Goal: Complete application form

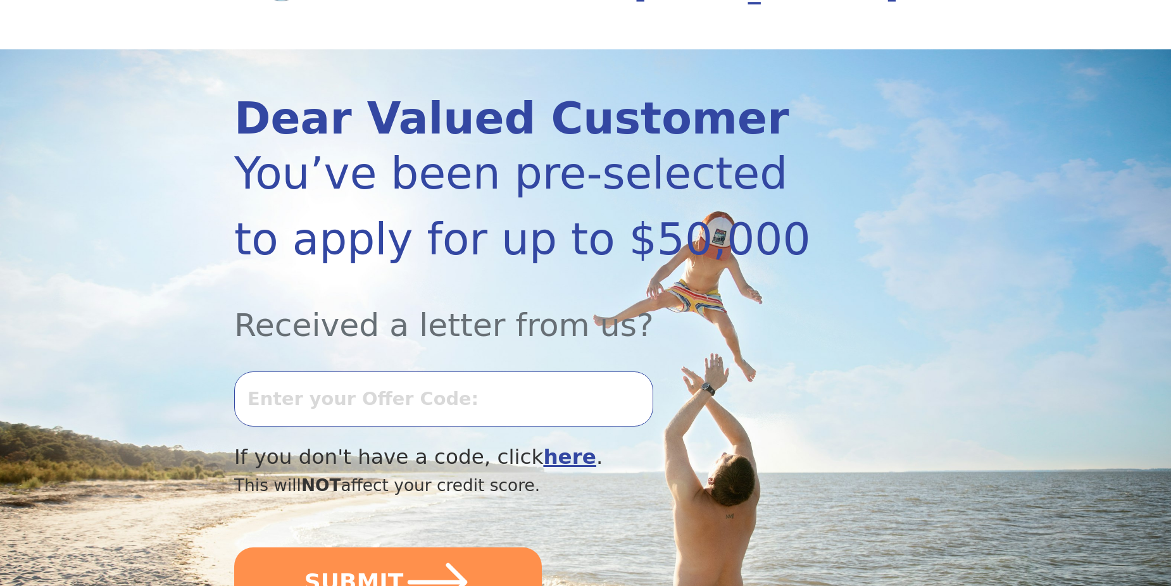
scroll to position [127, 0]
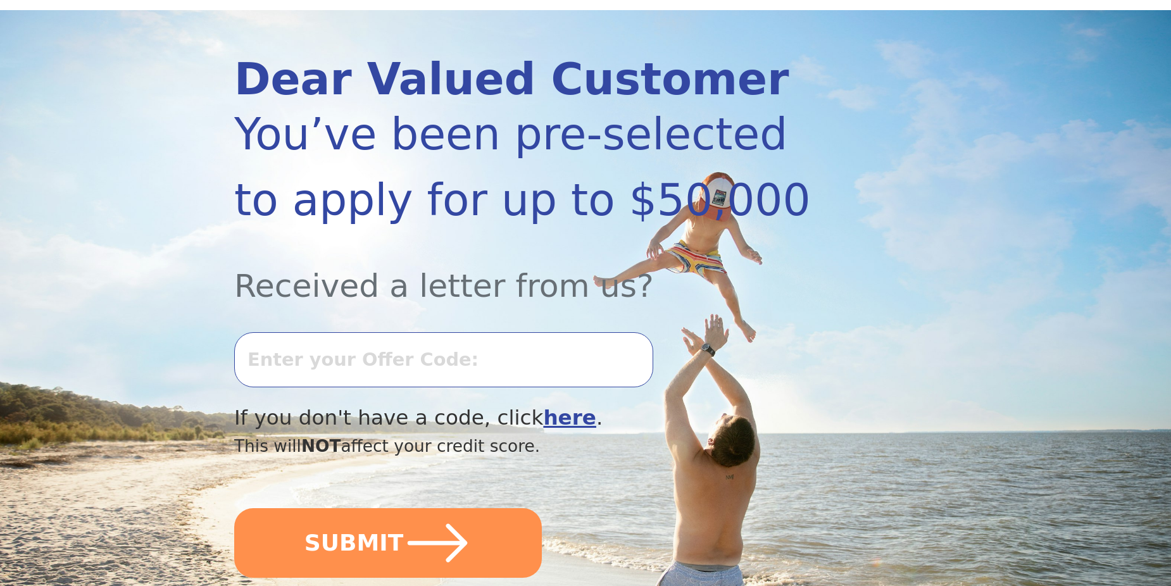
click at [310, 370] on input "text" at bounding box center [443, 359] width 419 height 54
type input "9"
click at [416, 362] on input "07`6K-709287" at bounding box center [443, 359] width 419 height 54
click at [394, 363] on input "0716K-709287" at bounding box center [443, 359] width 419 height 54
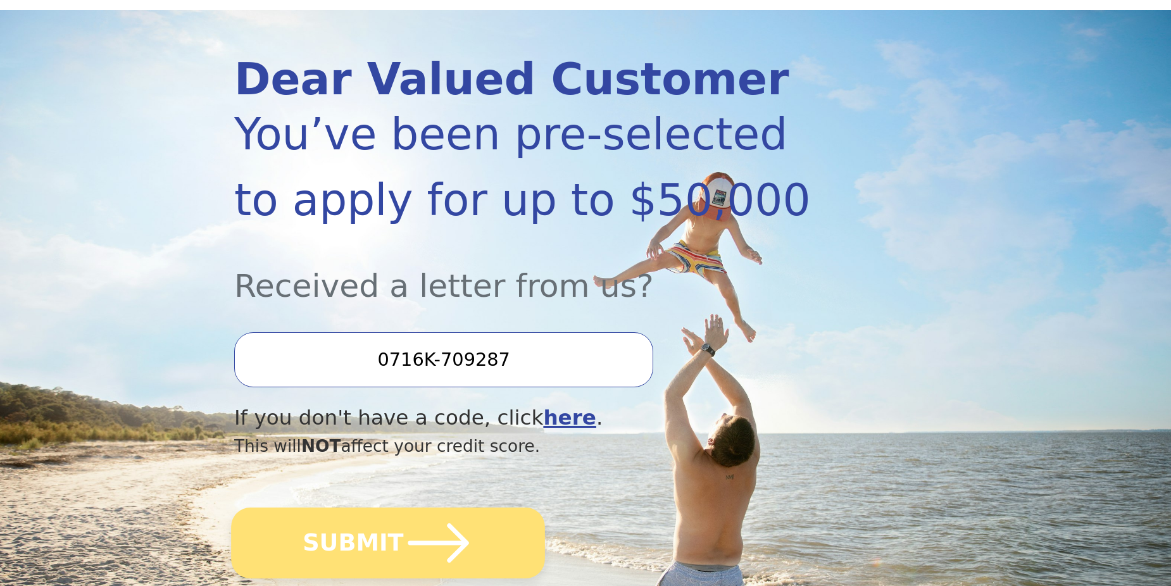
type input "0716K-709287"
click at [443, 538] on icon "submit" at bounding box center [439, 543] width 70 height 70
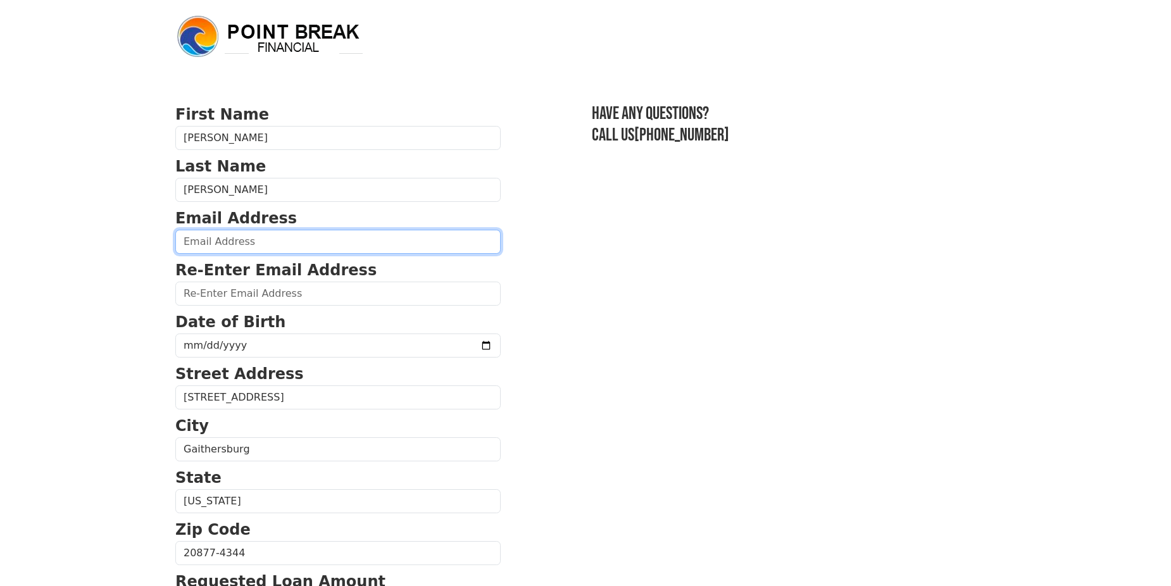
click at [196, 240] on input "email" at bounding box center [337, 242] width 325 height 24
type input "[EMAIL_ADDRESS][DOMAIN_NAME]"
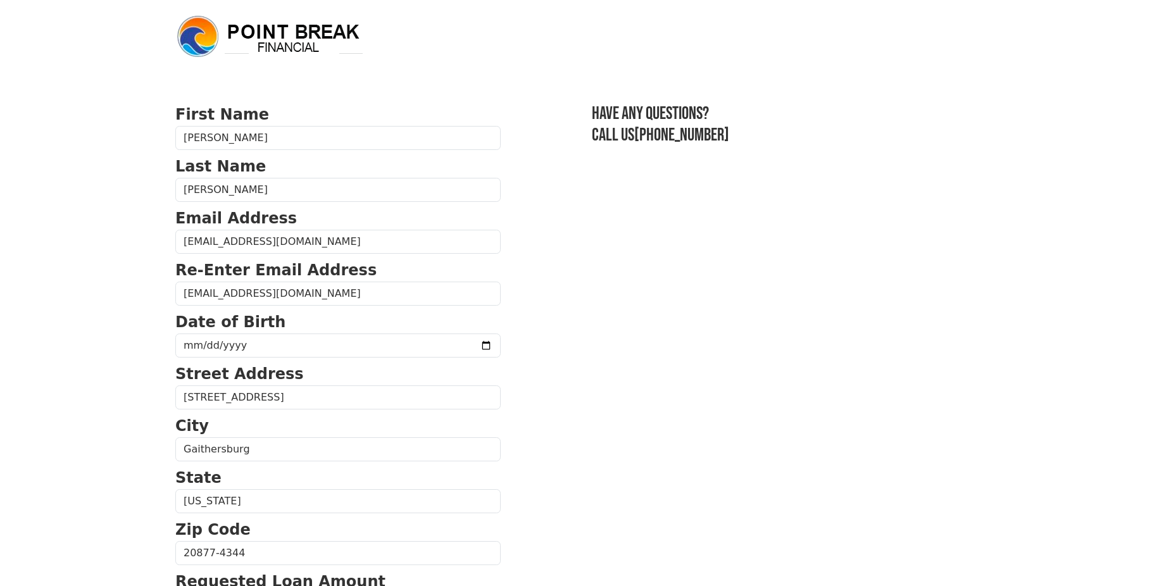
type input "15,000.00"
type input "[PHONE_NUMBER]"
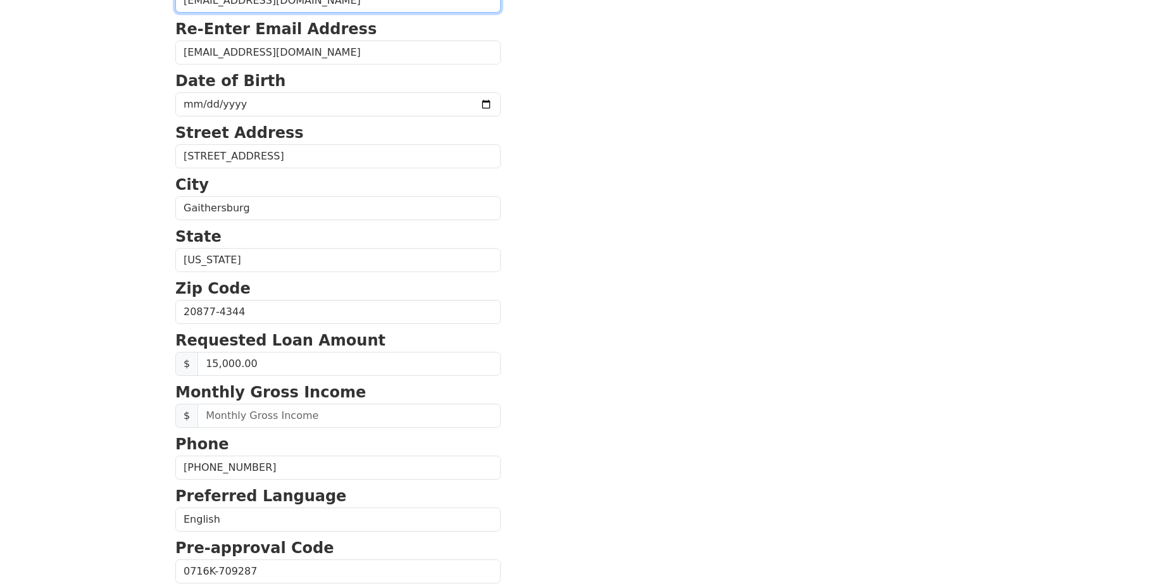
scroll to position [416, 0]
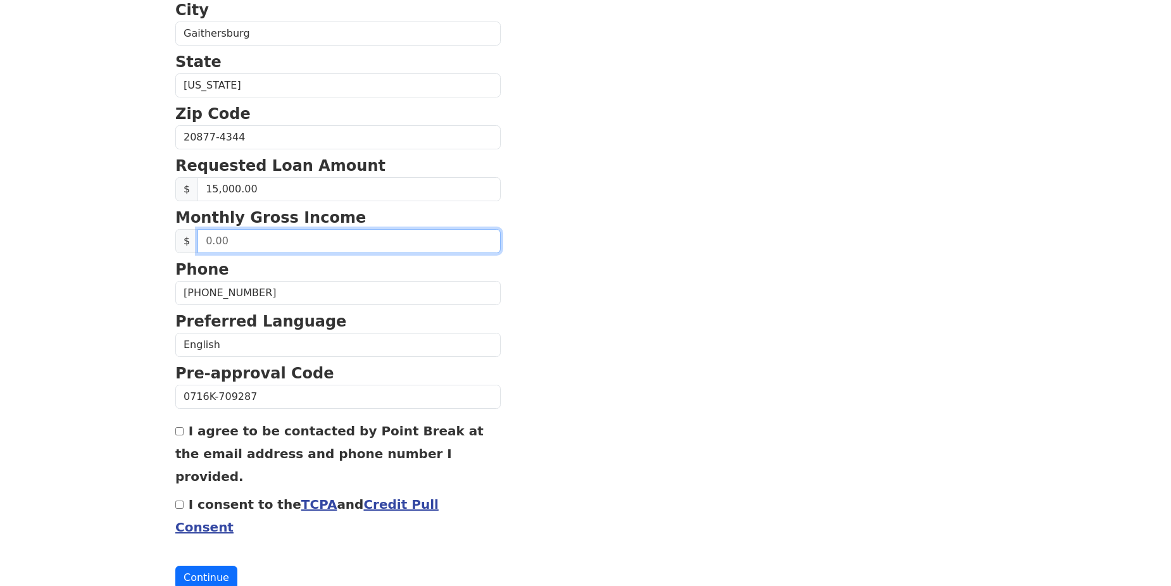
drag, startPoint x: 232, startPoint y: 244, endPoint x: 189, endPoint y: 239, distance: 43.4
click at [189, 239] on div "$" at bounding box center [337, 241] width 325 height 24
type input "8,100.00"
click at [176, 429] on input "I agree to be contacted by Point Break at the email address and phone number I …" at bounding box center [179, 431] width 8 height 8
checkbox input "true"
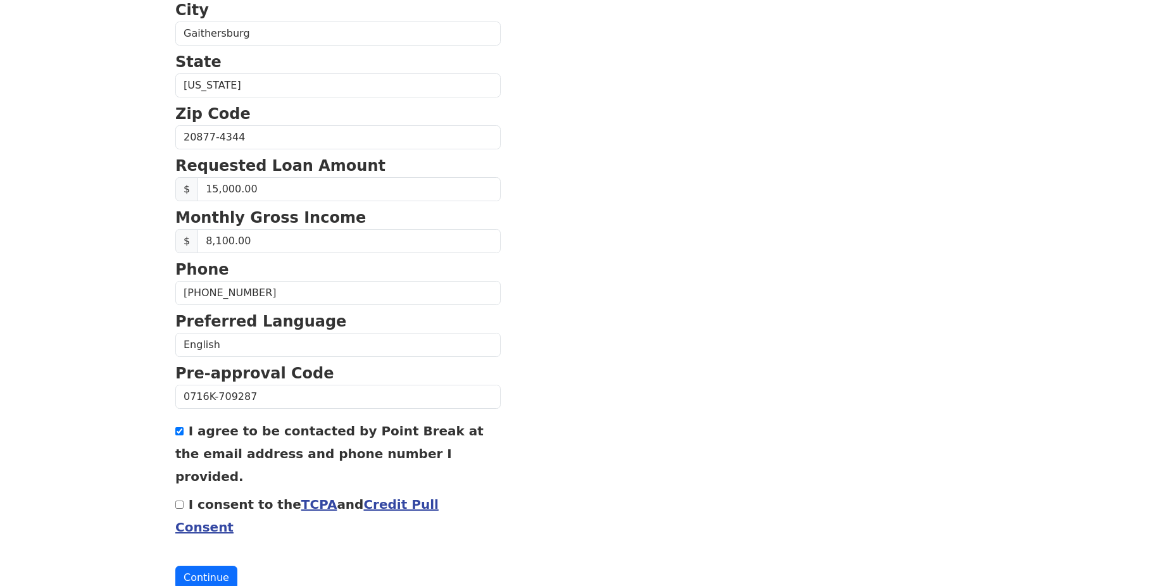
click at [179, 501] on input "I consent to the TCPA and Credit Pull Consent" at bounding box center [179, 505] width 8 height 8
checkbox input "true"
click at [198, 566] on button "Continue" at bounding box center [206, 578] width 62 height 24
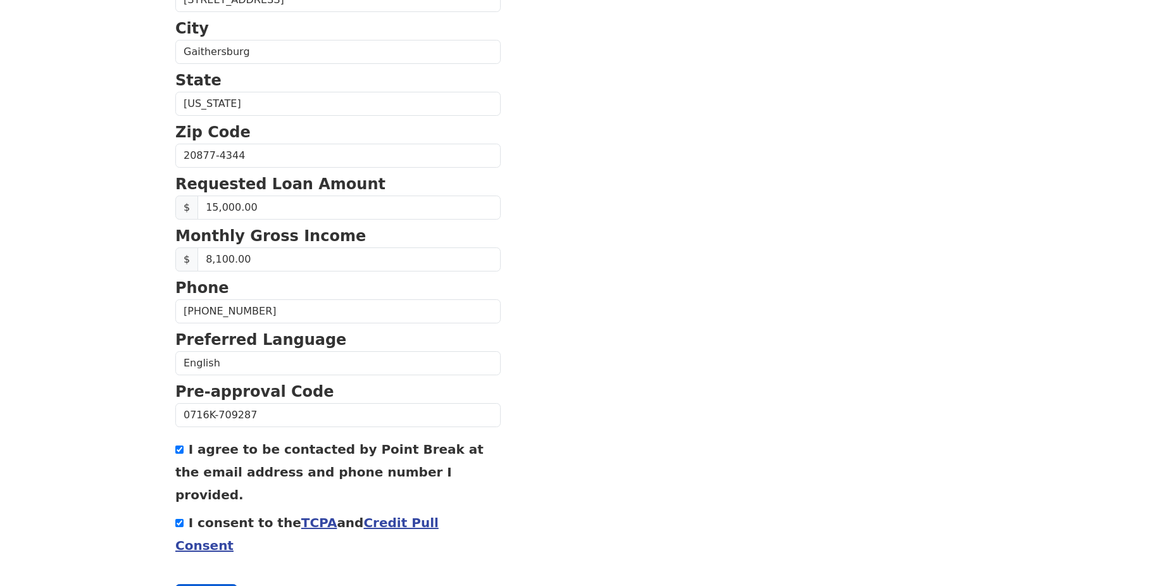
scroll to position [434, 0]
